Goal: Information Seeking & Learning: Learn about a topic

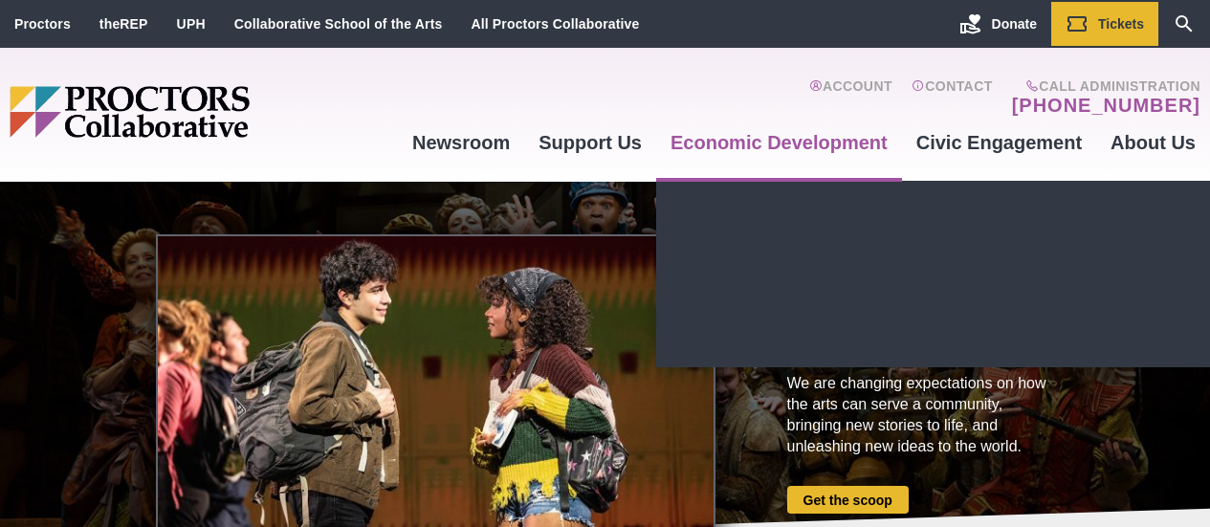
drag, startPoint x: 724, startPoint y: 273, endPoint x: 740, endPoint y: 168, distance: 105.4
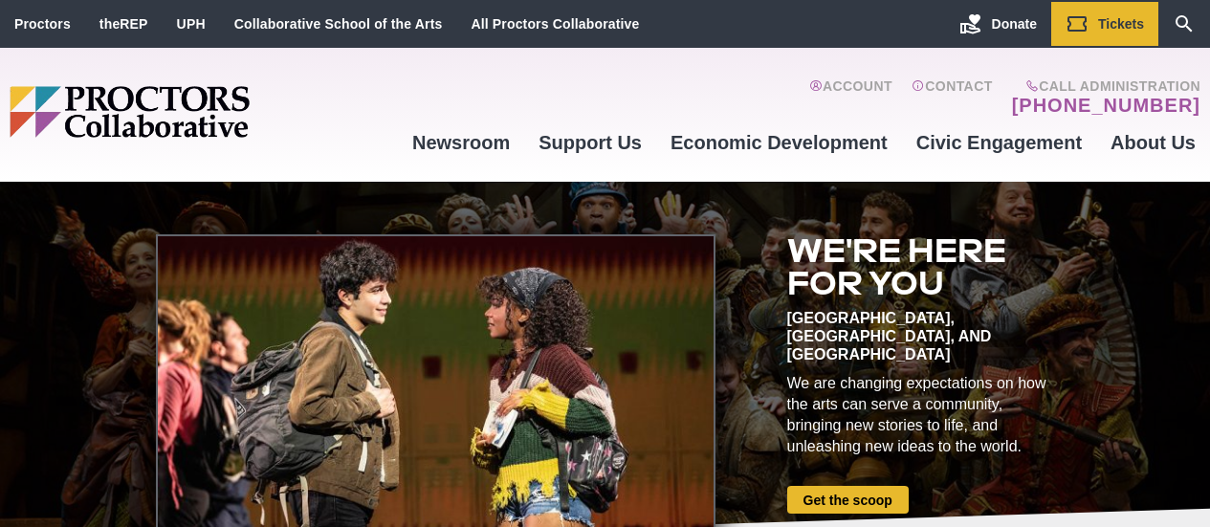
click at [761, 68] on div "Account Contact Call Administration (518) 382-3884 Newsroom Newsroom Photo Gall…" at bounding box center [799, 114] width 803 height 115
drag, startPoint x: 625, startPoint y: 98, endPoint x: 646, endPoint y: 37, distance: 63.9
click at [646, 37] on div "Proctors theREP UPH Collaborative School of the Arts All Proctors Collaborative…" at bounding box center [605, 91] width 1210 height 182
click at [1183, 17] on icon "Search" at bounding box center [1184, 23] width 23 height 23
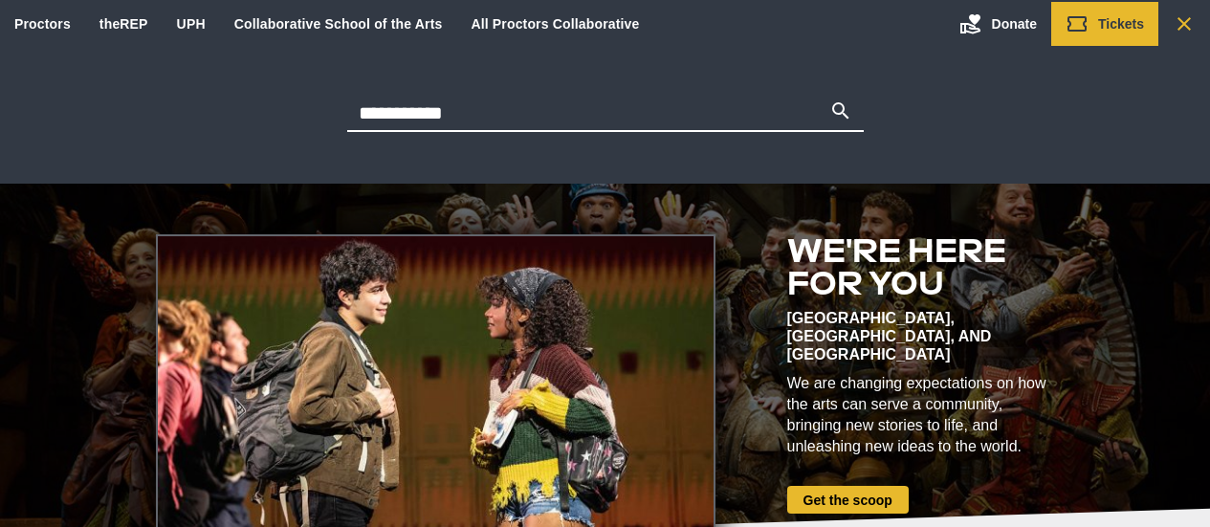
type input "**********"
click at [830, 100] on button "Search" at bounding box center [841, 113] width 23 height 27
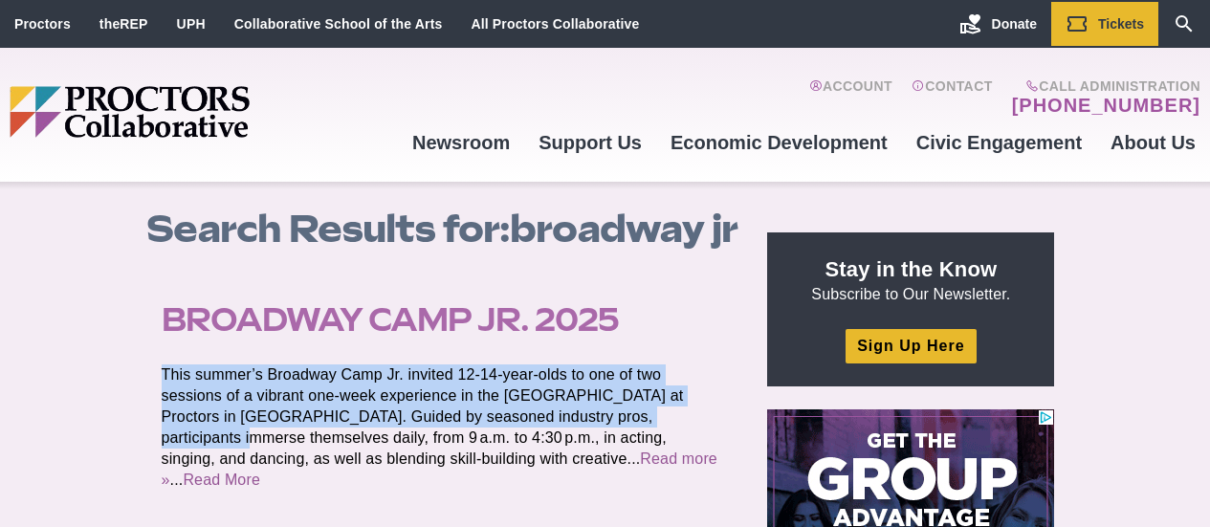
drag, startPoint x: 713, startPoint y: 346, endPoint x: 719, endPoint y: 294, distance: 52.9
click at [719, 294] on article "Broadway Camp Jr. 2025 Posted [DATE] by by [PERSON_NAME] This summer’s Broadway…" at bounding box center [446, 428] width 601 height 305
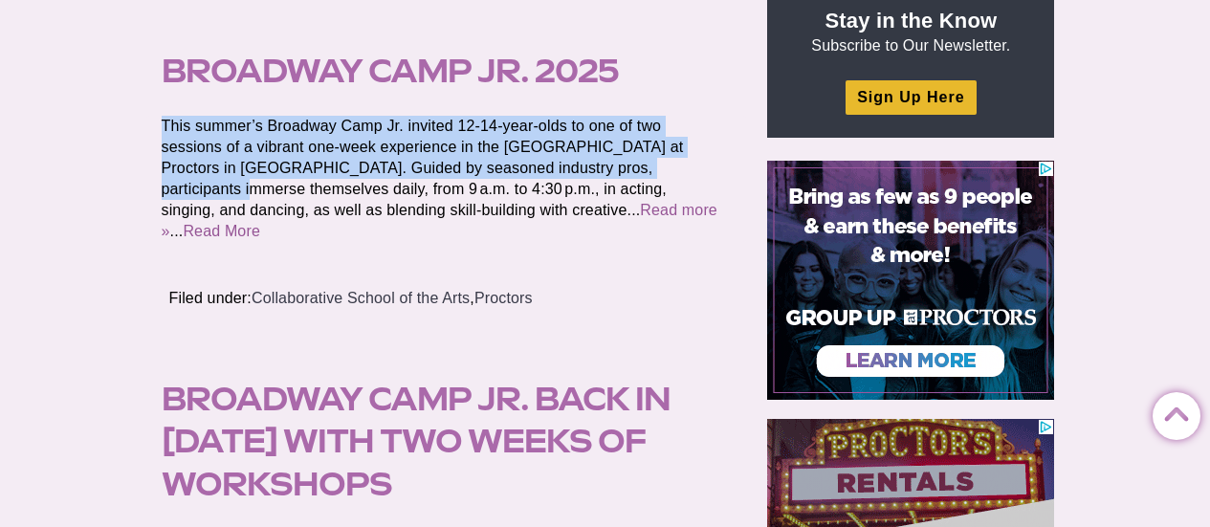
scroll to position [239, 0]
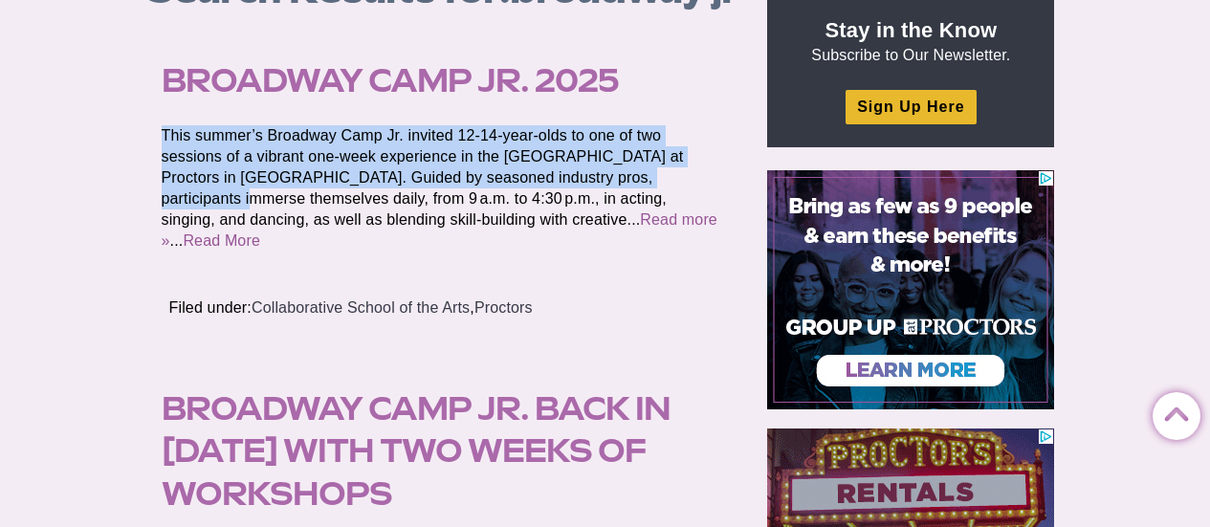
click at [586, 84] on link "Broadway Camp Jr. 2025" at bounding box center [390, 80] width 457 height 38
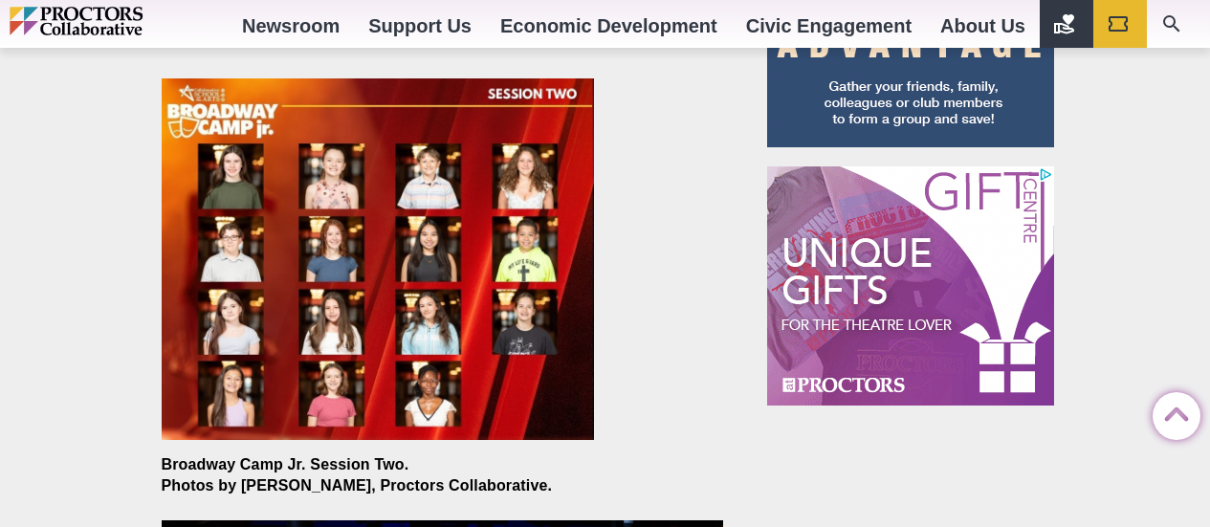
scroll to position [2143, 0]
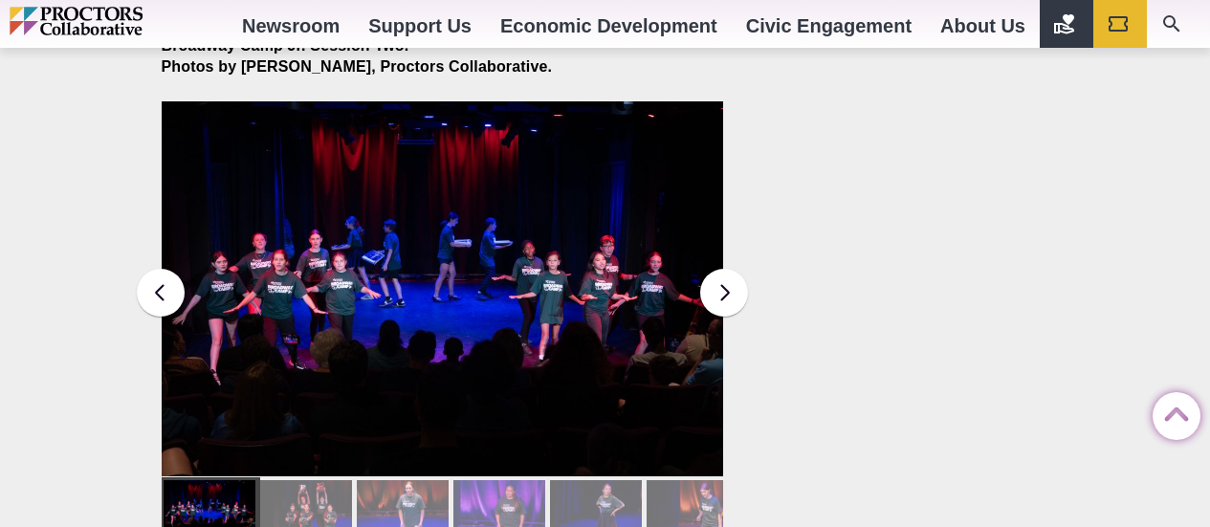
drag, startPoint x: 1217, startPoint y: 65, endPoint x: 1224, endPoint y: 367, distance: 302.4
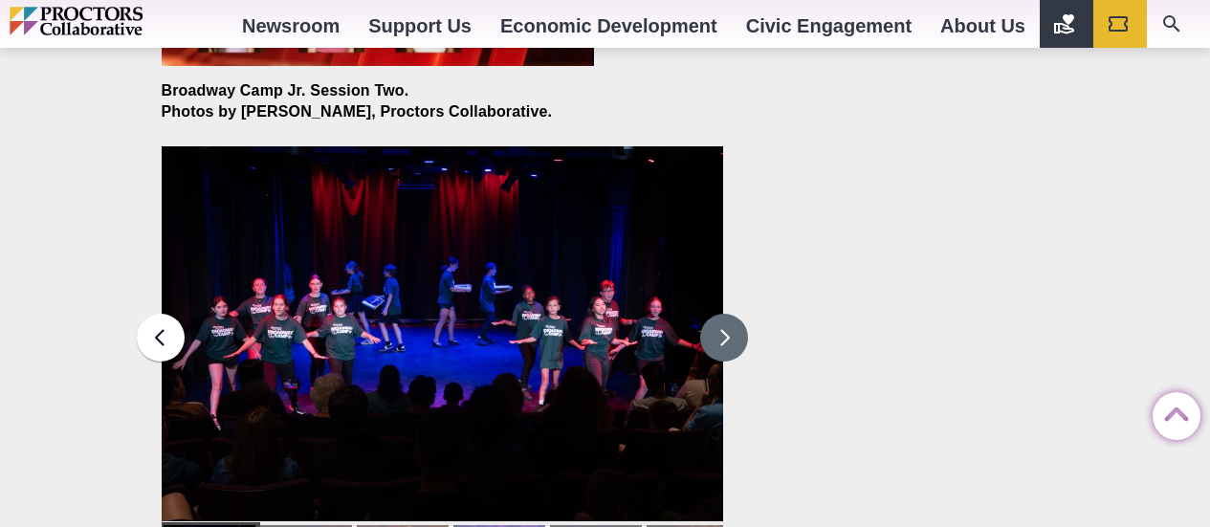
click at [730, 322] on button at bounding box center [724, 338] width 48 height 48
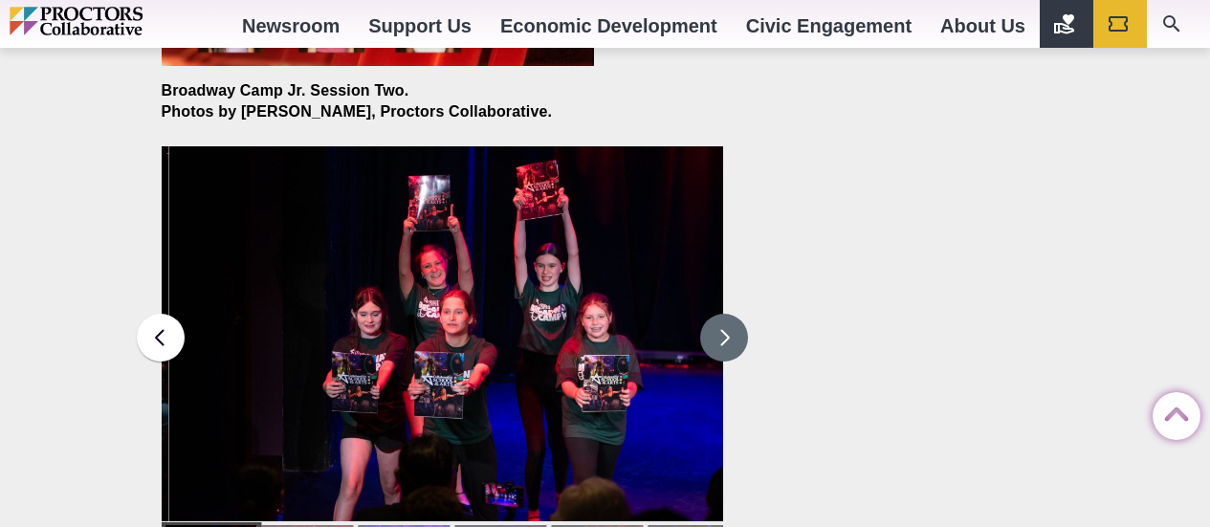
click at [721, 317] on button at bounding box center [724, 338] width 48 height 48
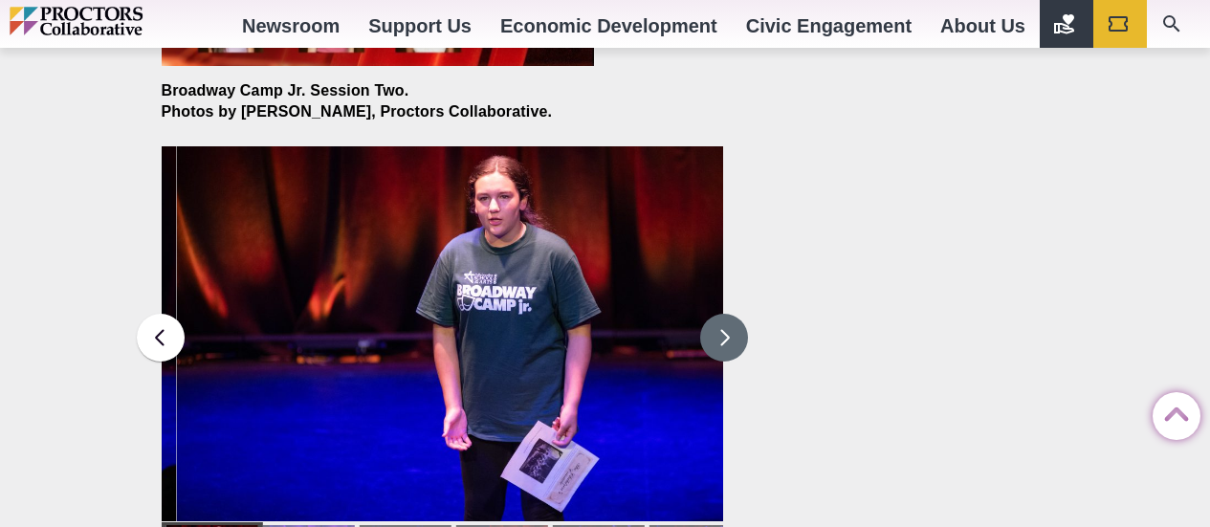
click at [724, 314] on button at bounding box center [724, 338] width 48 height 48
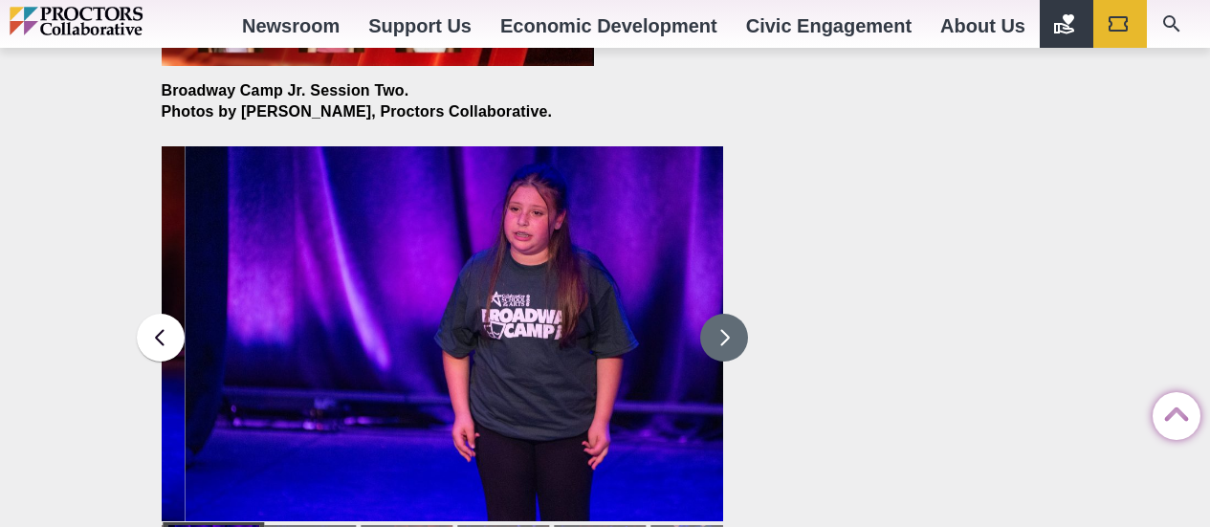
click at [725, 314] on button at bounding box center [724, 338] width 48 height 48
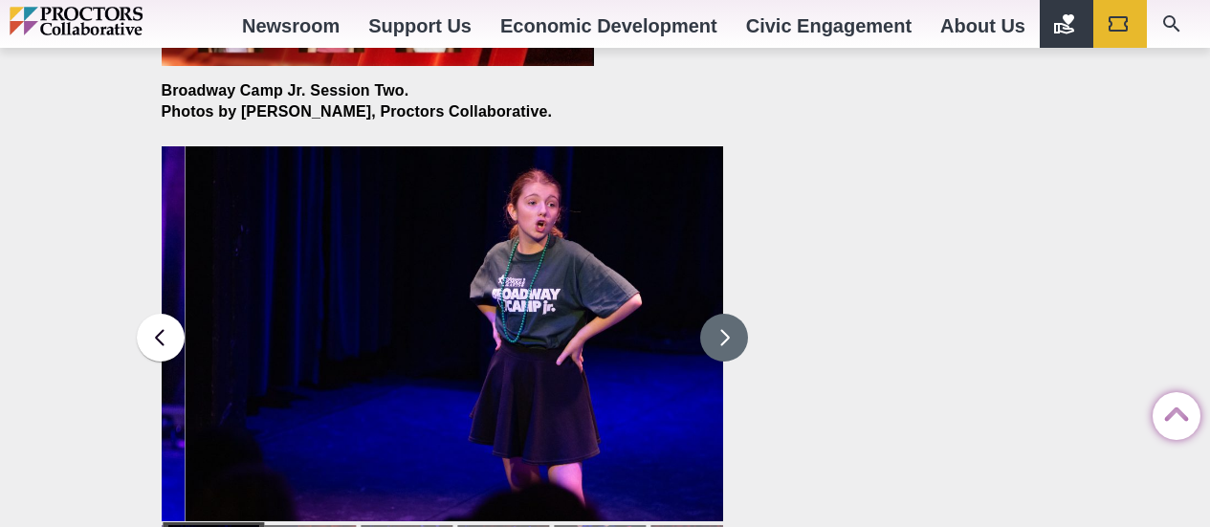
click at [725, 314] on button at bounding box center [724, 338] width 48 height 48
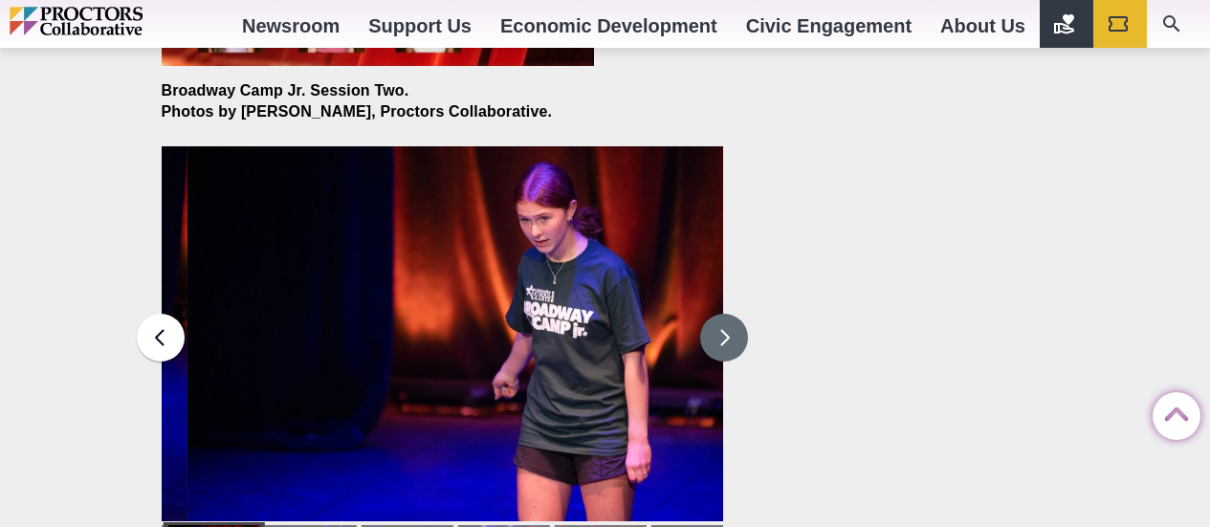
click at [722, 314] on button at bounding box center [724, 338] width 48 height 48
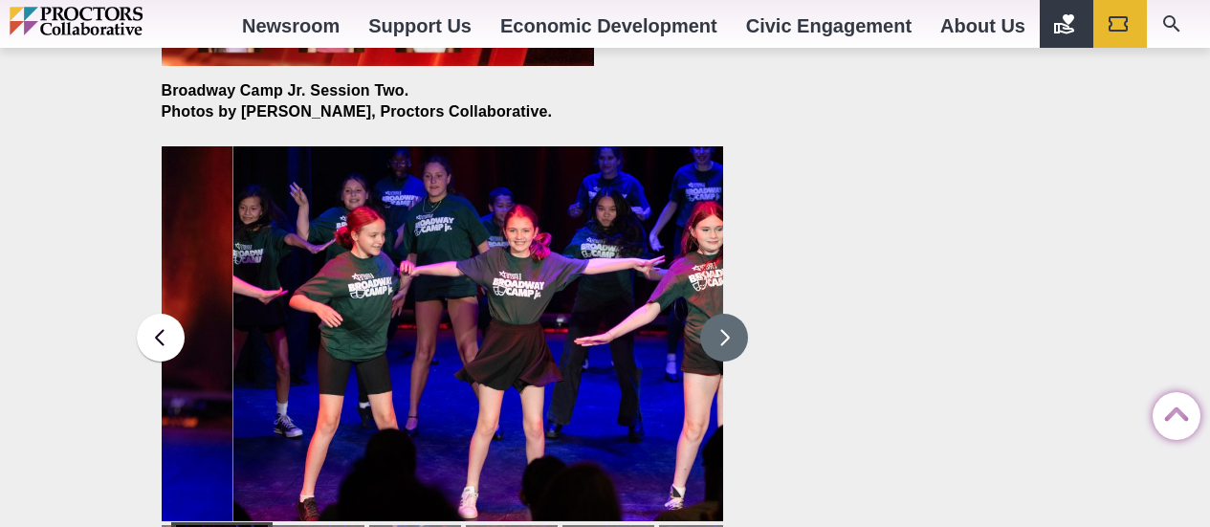
click at [725, 314] on button at bounding box center [724, 338] width 48 height 48
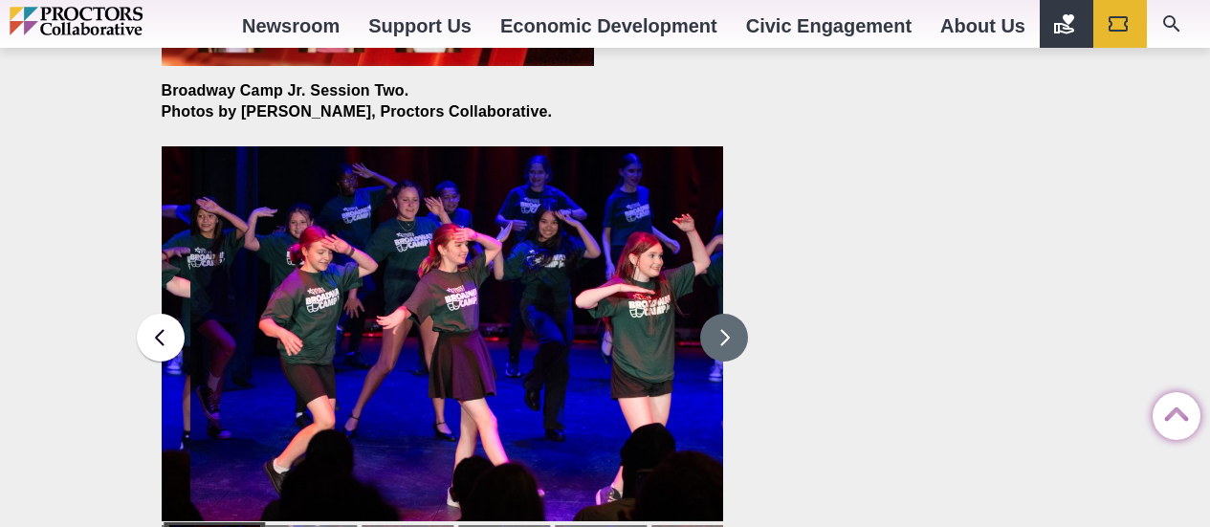
click at [721, 314] on button at bounding box center [724, 338] width 48 height 48
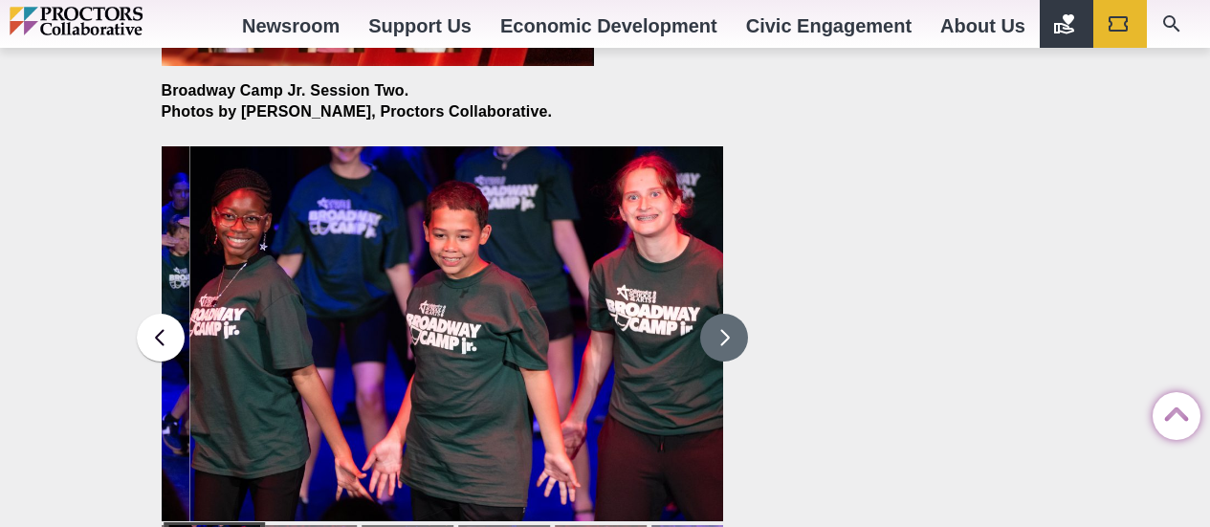
click at [722, 314] on button at bounding box center [724, 338] width 48 height 48
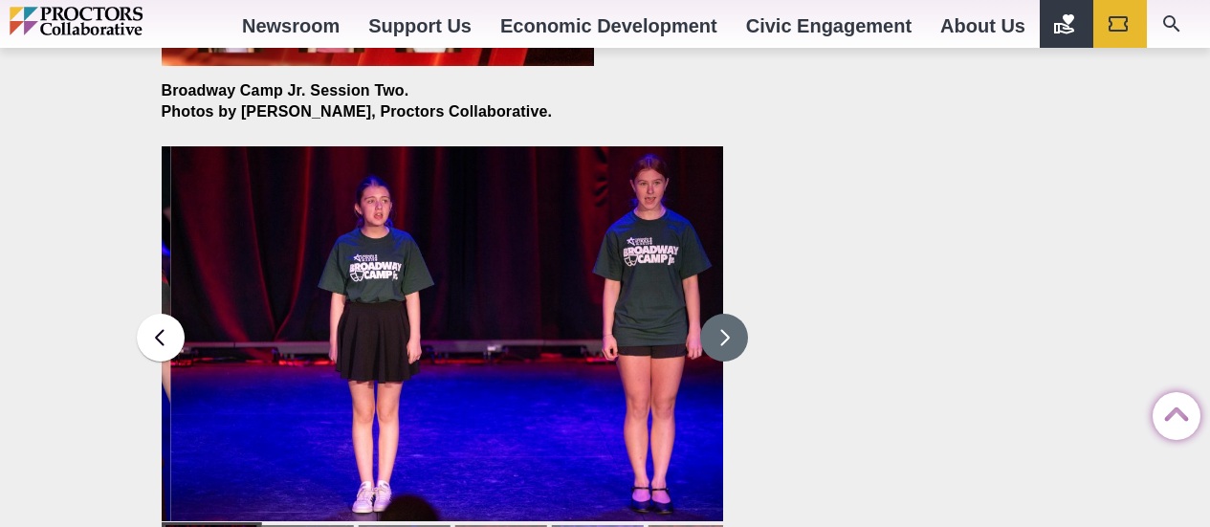
click at [724, 314] on button at bounding box center [724, 338] width 48 height 48
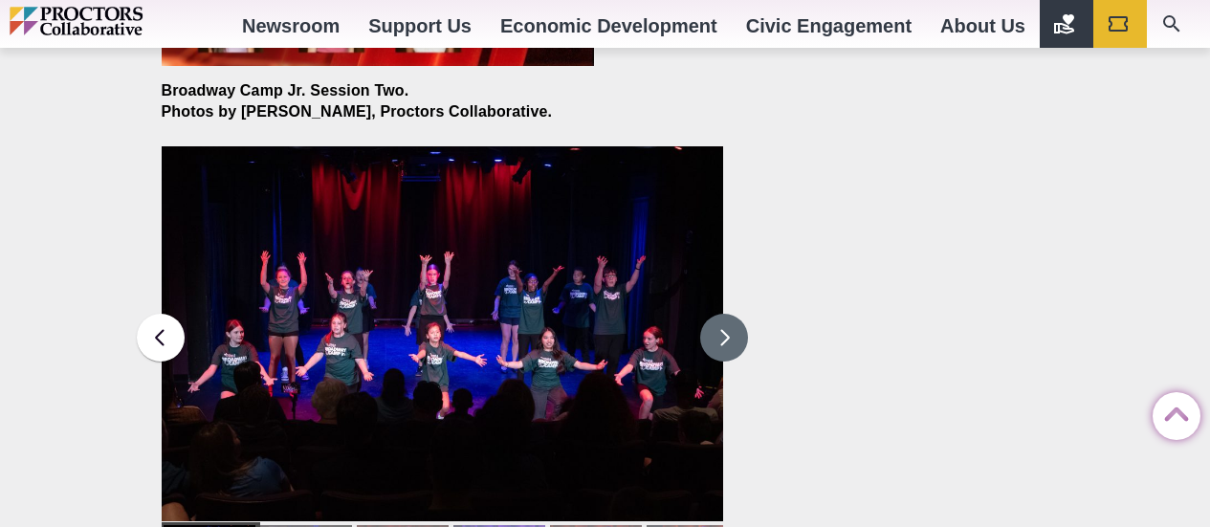
click at [721, 315] on button at bounding box center [724, 338] width 48 height 48
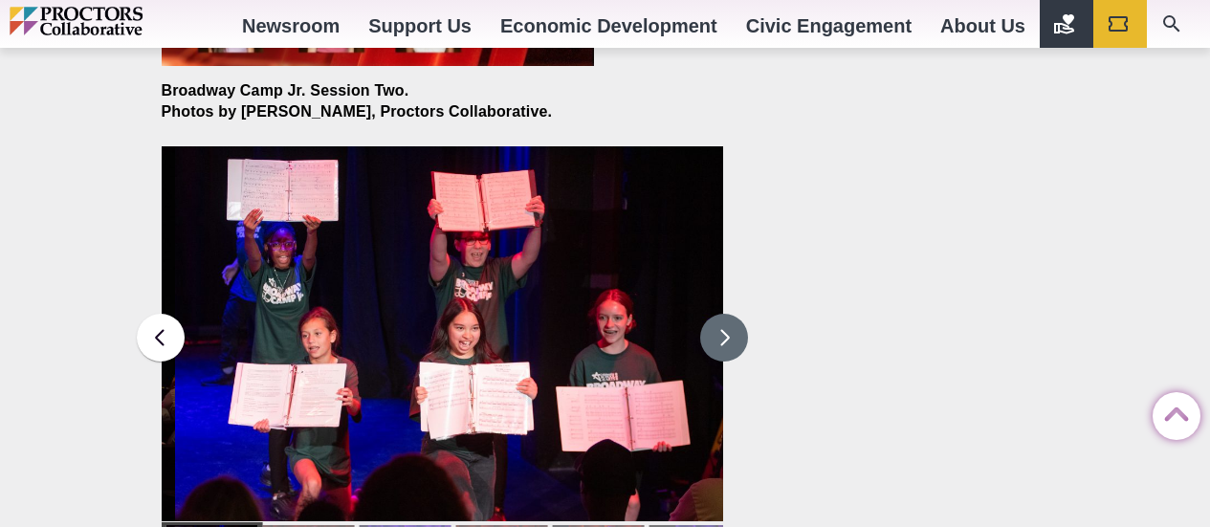
click at [721, 315] on button at bounding box center [724, 338] width 48 height 48
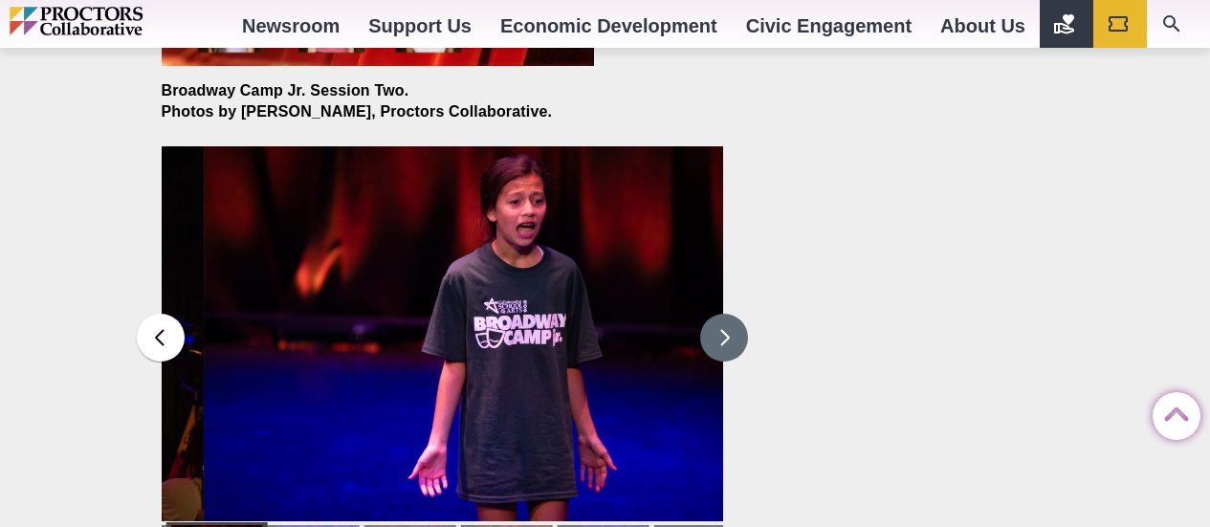
click at [722, 316] on button at bounding box center [724, 338] width 48 height 48
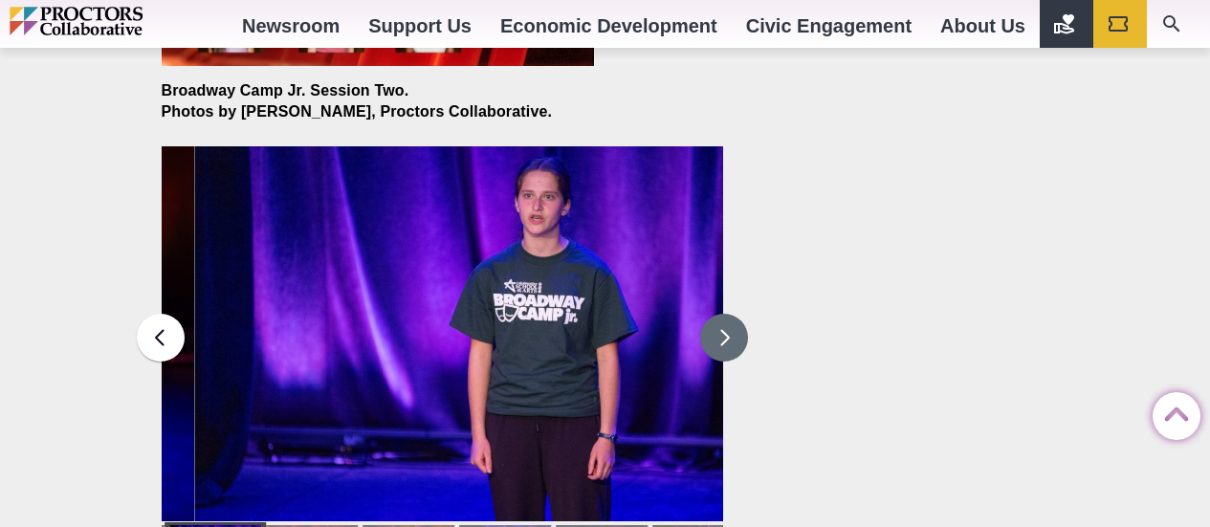
click at [726, 314] on button at bounding box center [724, 338] width 48 height 48
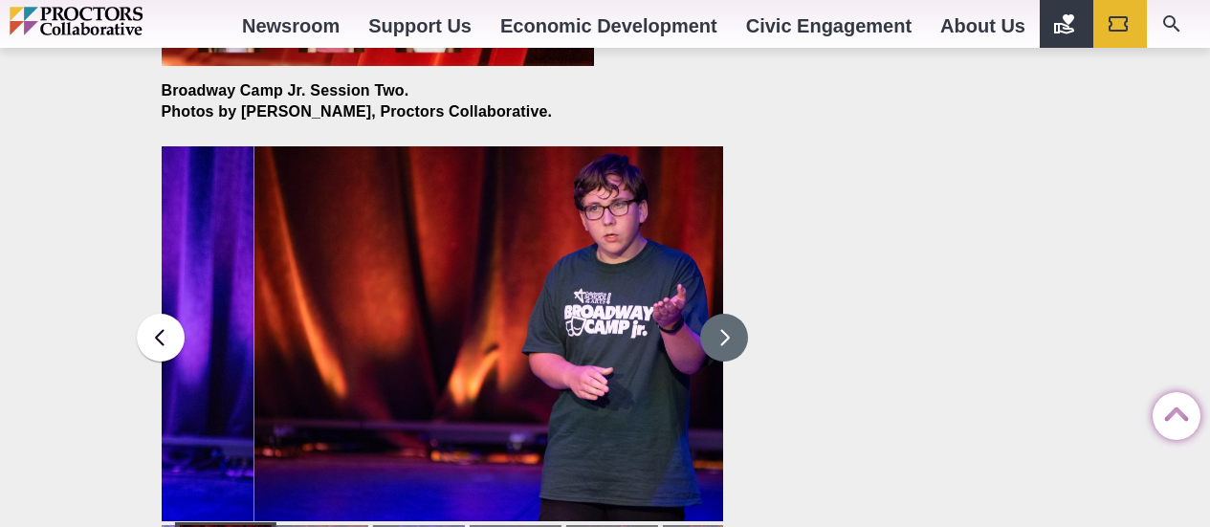
click at [723, 315] on button at bounding box center [724, 338] width 48 height 48
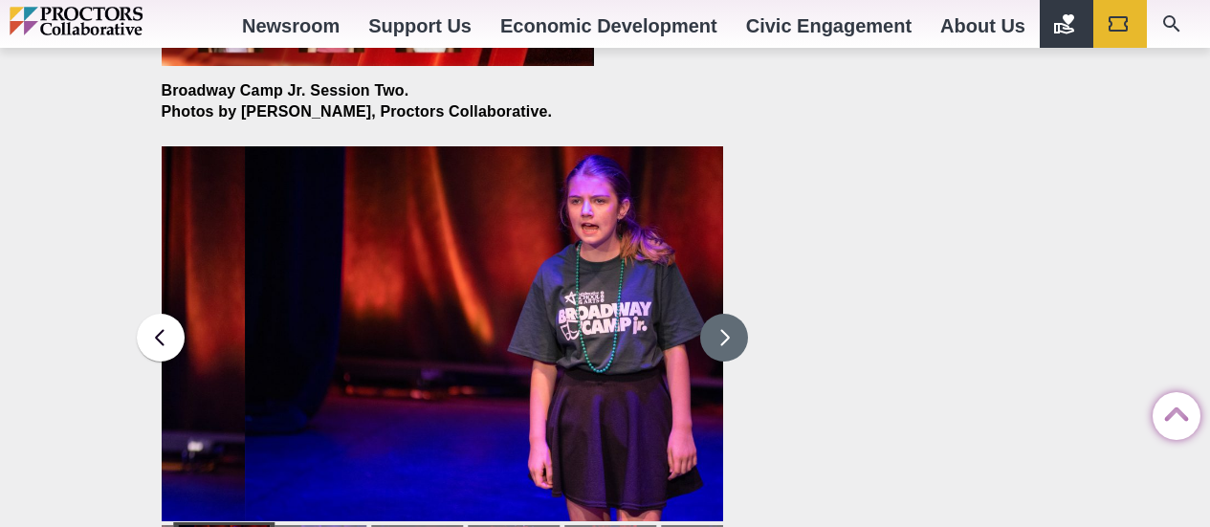
click at [723, 316] on button at bounding box center [724, 338] width 48 height 48
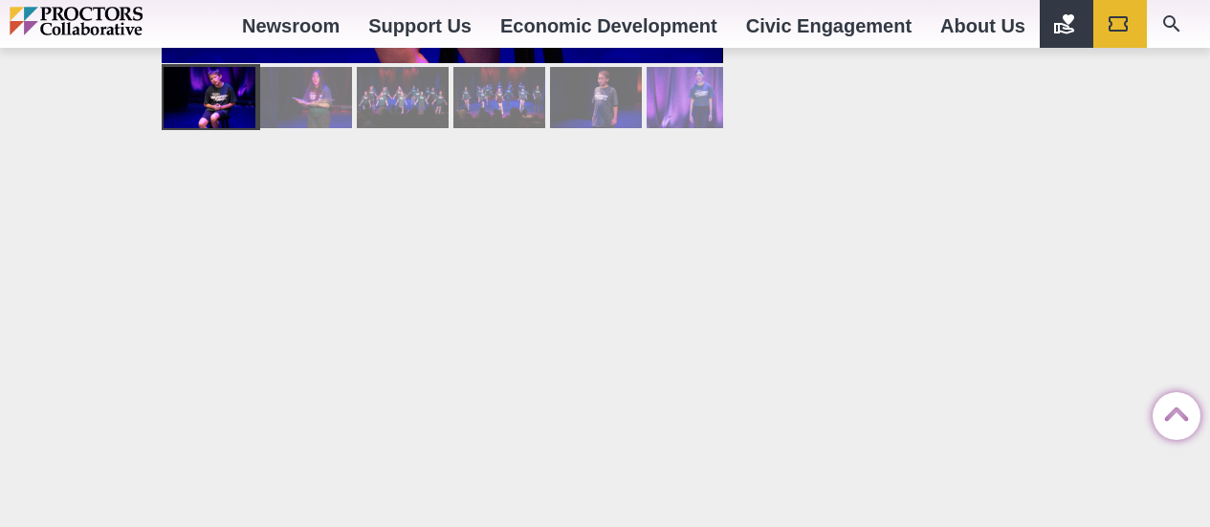
scroll to position [2966, 0]
